Goal: Transaction & Acquisition: Book appointment/travel/reservation

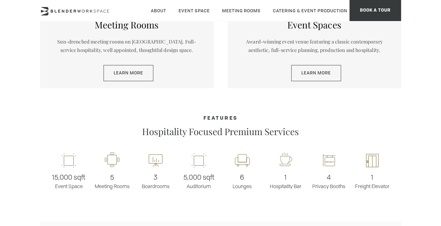
scroll to position [394, 0]
click at [156, 162] on icon at bounding box center [155, 160] width 14 height 17
drag, startPoint x: 156, startPoint y: 162, endPoint x: 125, endPoint y: 170, distance: 31.3
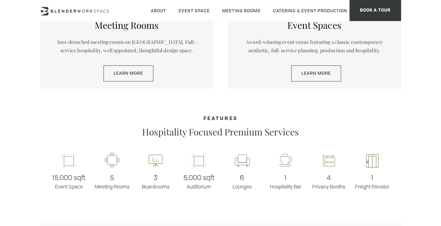
click at [125, 170] on div "5 Meeting Rooms" at bounding box center [111, 171] width 43 height 38
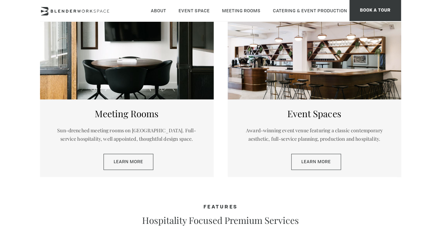
scroll to position [0, 0]
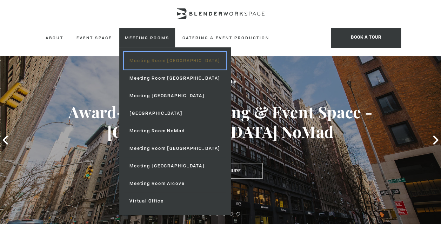
click at [155, 60] on link "Meeting Room [GEOGRAPHIC_DATA]" at bounding box center [175, 61] width 102 height 18
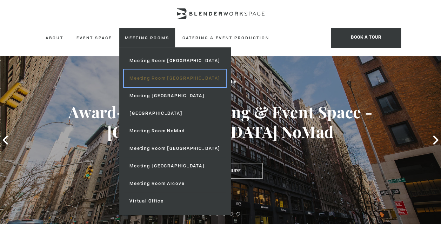
click at [165, 78] on link "Meeting Room [GEOGRAPHIC_DATA]" at bounding box center [175, 78] width 102 height 18
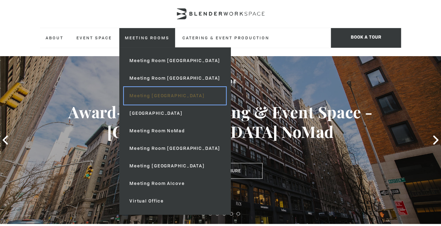
click at [171, 92] on link "Meeting [GEOGRAPHIC_DATA]" at bounding box center [175, 96] width 102 height 18
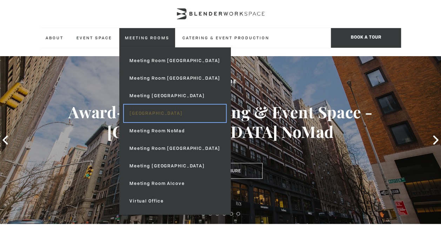
click at [174, 118] on link "[GEOGRAPHIC_DATA]" at bounding box center [175, 113] width 102 height 18
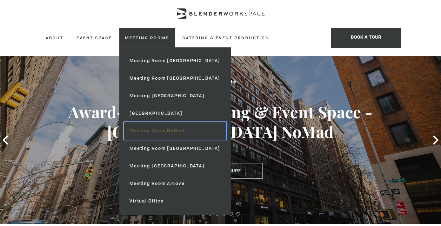
click at [174, 130] on link "Meeting Room NoMad" at bounding box center [175, 131] width 102 height 18
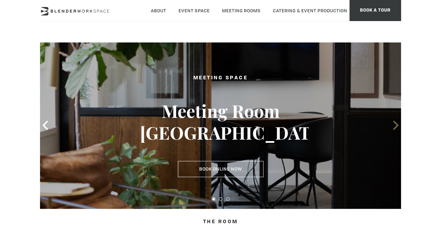
click at [397, 125] on icon at bounding box center [395, 125] width 5 height 9
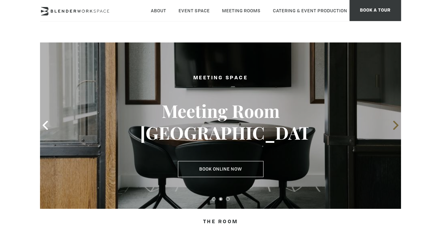
click at [397, 125] on icon at bounding box center [395, 125] width 5 height 9
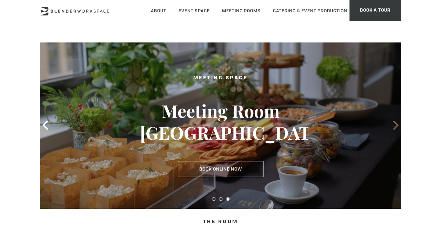
click at [397, 125] on icon at bounding box center [395, 125] width 5 height 9
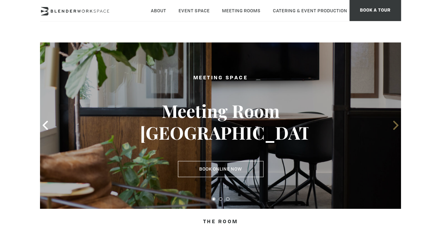
click at [397, 125] on icon at bounding box center [395, 125] width 5 height 9
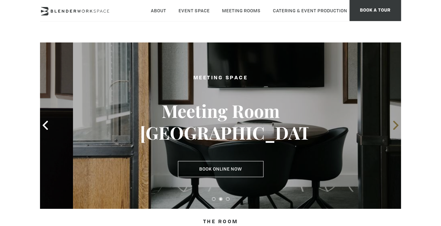
click at [397, 125] on icon at bounding box center [395, 125] width 5 height 9
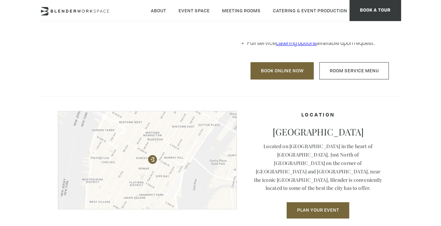
scroll to position [405, 0]
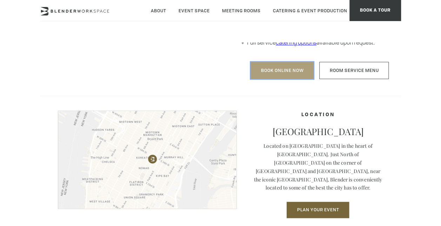
click at [293, 70] on link "Book Online Now" at bounding box center [281, 70] width 63 height 17
